Goal: Task Accomplishment & Management: Use online tool/utility

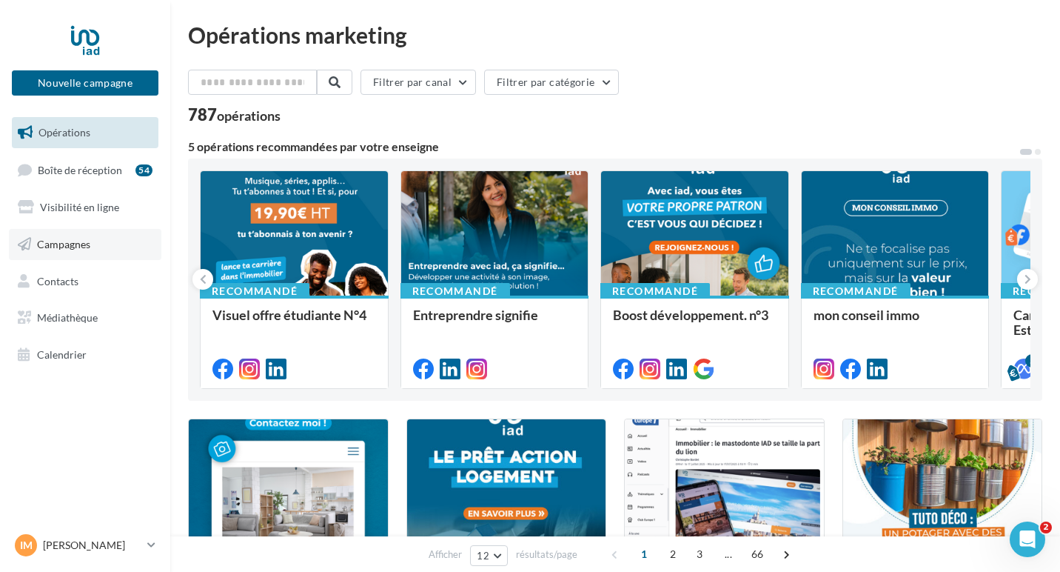
click at [56, 258] on link "Campagnes" at bounding box center [85, 244] width 153 height 31
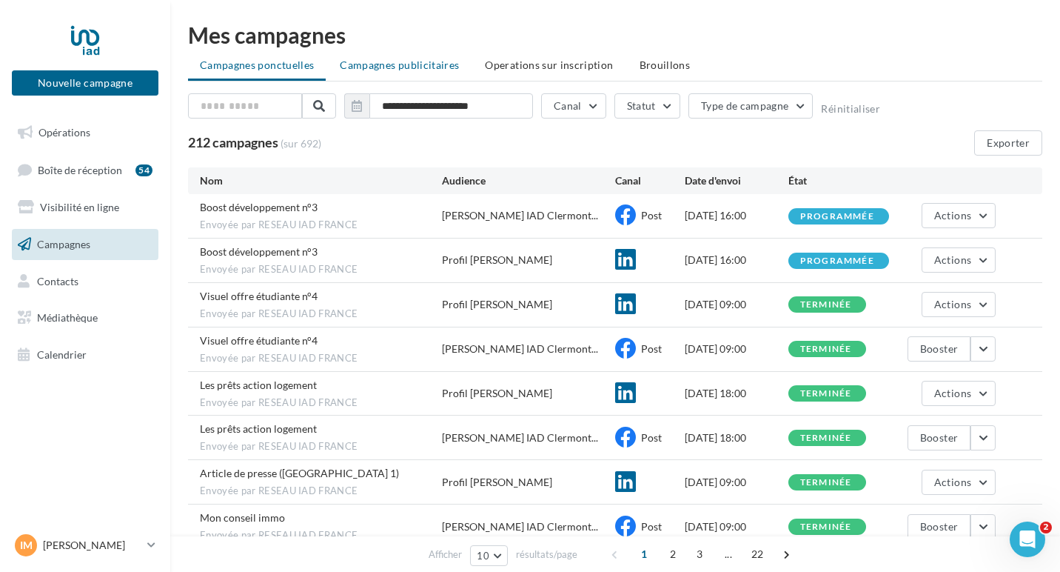
click at [403, 69] on span "Campagnes publicitaires" at bounding box center [399, 64] width 119 height 13
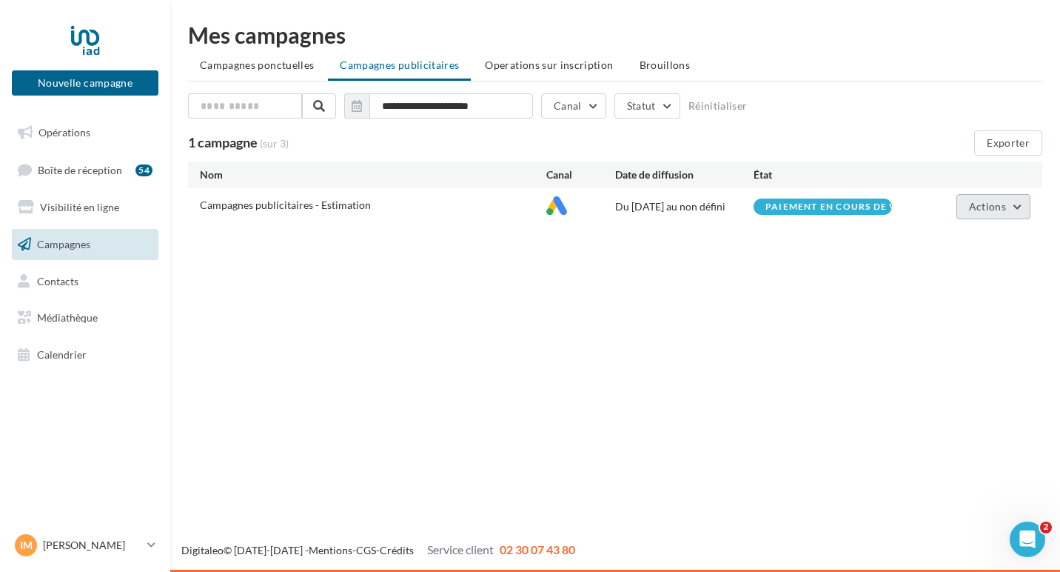
click at [1018, 206] on button "Actions" at bounding box center [993, 206] width 74 height 25
click at [808, 341] on div "Nouvelle campagne Nouvelle campagne Opérations Boîte de réception 54 Visibilité…" at bounding box center [530, 286] width 1060 height 572
